Goal: Navigation & Orientation: Find specific page/section

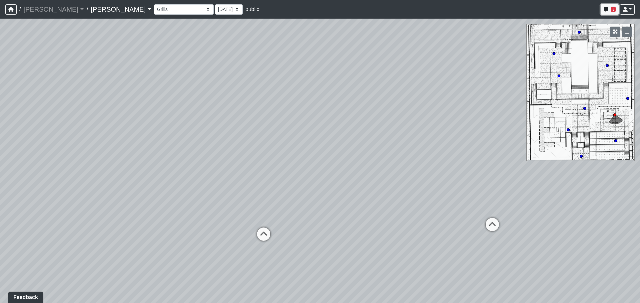
click at [615, 9] on span "5" at bounding box center [613, 9] width 5 height 5
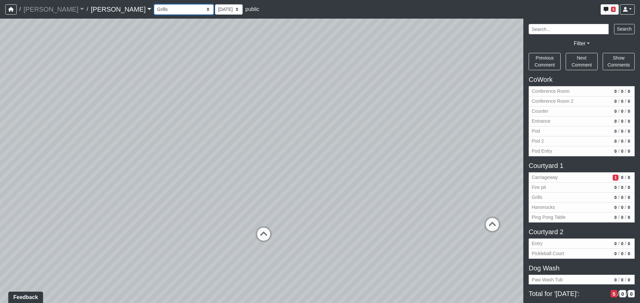
click at [154, 8] on select "Conference Room Conference Room 2 Counter Entrance Pod Pod 2 Pod Entry Carriage…" at bounding box center [184, 9] width 60 height 10
drag, startPoint x: 265, startPoint y: 121, endPoint x: 355, endPoint y: 64, distance: 106.3
click at [368, 68] on div "Loading... Third Level Seating Loading... Grass Loungers Loading... Pool Lounge…" at bounding box center [320, 161] width 640 height 285
click at [529, 112] on div "NON-CURRENT REVISION Loading... Third Level Seating Loading... Grass Loungers L…" at bounding box center [320, 161] width 640 height 285
drag, startPoint x: 425, startPoint y: 84, endPoint x: 429, endPoint y: 80, distance: 5.4
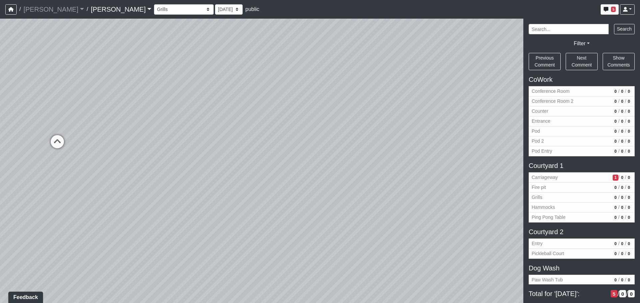
click at [470, 74] on div "Loading... Third Level Seating Loading... Grass Loungers Loading... Pool Lounge…" at bounding box center [320, 161] width 640 height 285
drag, startPoint x: 191, startPoint y: 88, endPoint x: 300, endPoint y: 104, distance: 110.0
click at [300, 104] on div "Loading... Third Level Seating Loading... Grass Loungers Loading... Pool Lounge…" at bounding box center [320, 161] width 640 height 285
click at [554, 105] on span "Conference Room 2" at bounding box center [570, 101] width 78 height 7
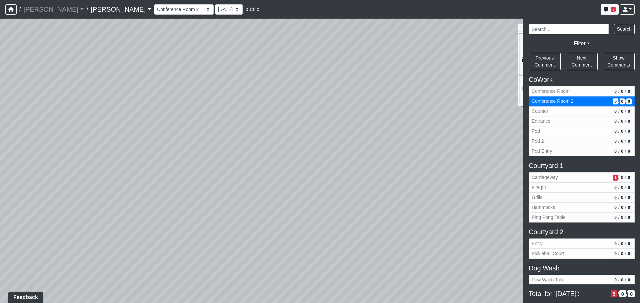
drag, startPoint x: 349, startPoint y: 160, endPoint x: 403, endPoint y: 110, distance: 73.5
click at [407, 107] on div "Loading... Third Level Seating Loading... Grass Loungers Loading... Pool Lounge…" at bounding box center [320, 161] width 640 height 285
drag, startPoint x: 570, startPoint y: 124, endPoint x: 310, endPoint y: 106, distance: 261.1
click at [591, 125] on div "NON-CURRENT REVISION Loading... Third Level Seating Loading... Grass Loungers L…" at bounding box center [320, 161] width 640 height 285
drag, startPoint x: 258, startPoint y: 101, endPoint x: 444, endPoint y: 109, distance: 185.7
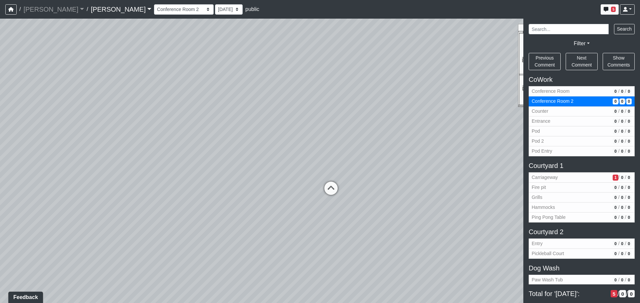
click at [444, 109] on div "Loading... Third Level Seating Loading... Grass Loungers Loading... Pool Lounge…" at bounding box center [320, 161] width 640 height 285
drag, startPoint x: 305, startPoint y: 110, endPoint x: 370, endPoint y: 112, distance: 64.3
click at [370, 112] on div "Loading... Third Level Seating Loading... Grass Loungers Loading... Pool Lounge…" at bounding box center [320, 161] width 640 height 285
click at [370, 193] on icon at bounding box center [369, 196] width 20 height 20
select select "q44rwfKbq4WZY1HX7u2tdU"
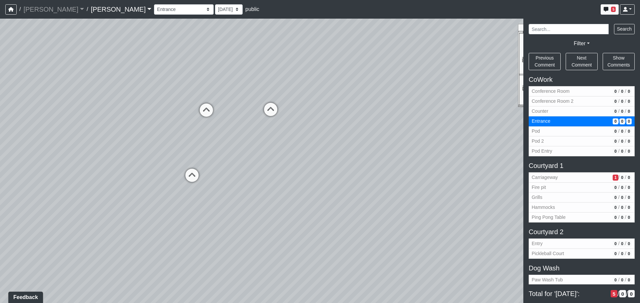
drag, startPoint x: 307, startPoint y: 144, endPoint x: 492, endPoint y: 152, distance: 184.4
click at [492, 152] on div "Loading... Third Level Seating Loading... Grass Loungers Loading... Pool Lounge…" at bounding box center [320, 161] width 640 height 285
drag, startPoint x: 301, startPoint y: 110, endPoint x: 335, endPoint y: 116, distance: 34.1
click at [335, 116] on div "Loading... Third Level Seating Loading... Grass Loungers Loading... Pool Lounge…" at bounding box center [320, 161] width 640 height 285
